Goal: Information Seeking & Learning: Learn about a topic

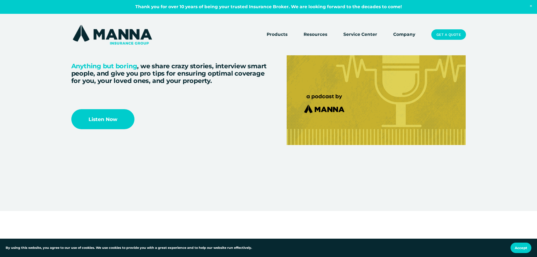
scroll to position [1212, 0]
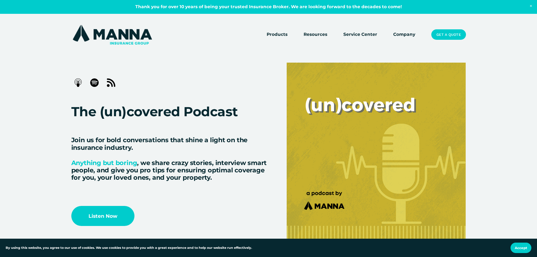
click at [408, 36] on link "Company" at bounding box center [404, 35] width 22 height 8
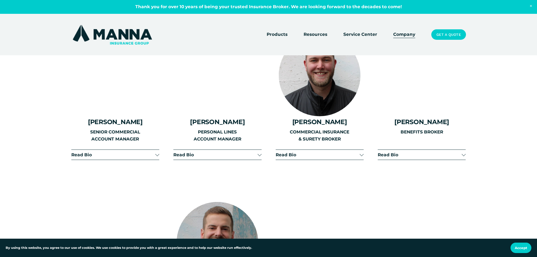
scroll to position [874, 0]
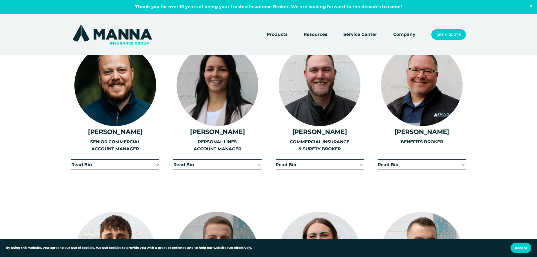
click at [460, 162] on span "Read Bio" at bounding box center [420, 164] width 84 height 5
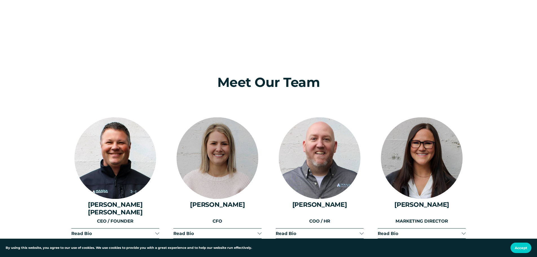
scroll to position [677, 0]
